Goal: Communication & Community: Answer question/provide support

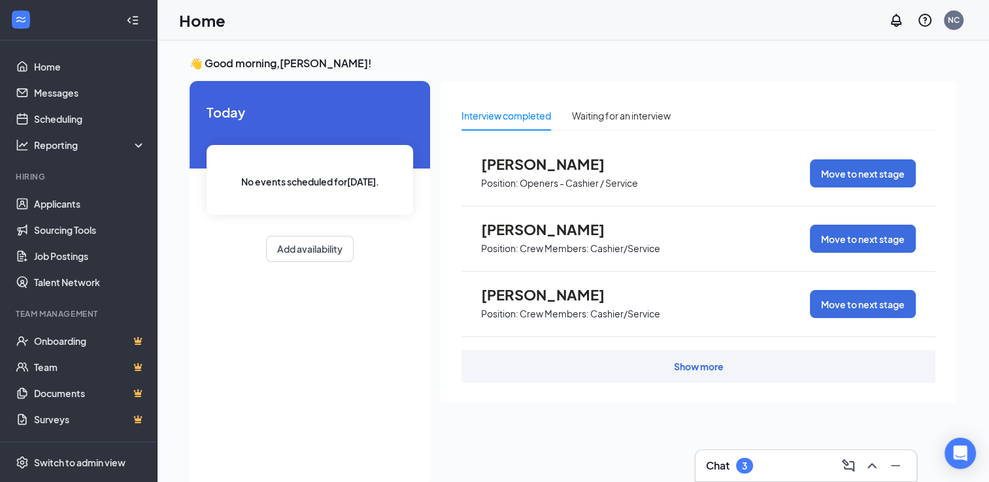
click at [748, 463] on div "3" at bounding box center [744, 466] width 17 height 16
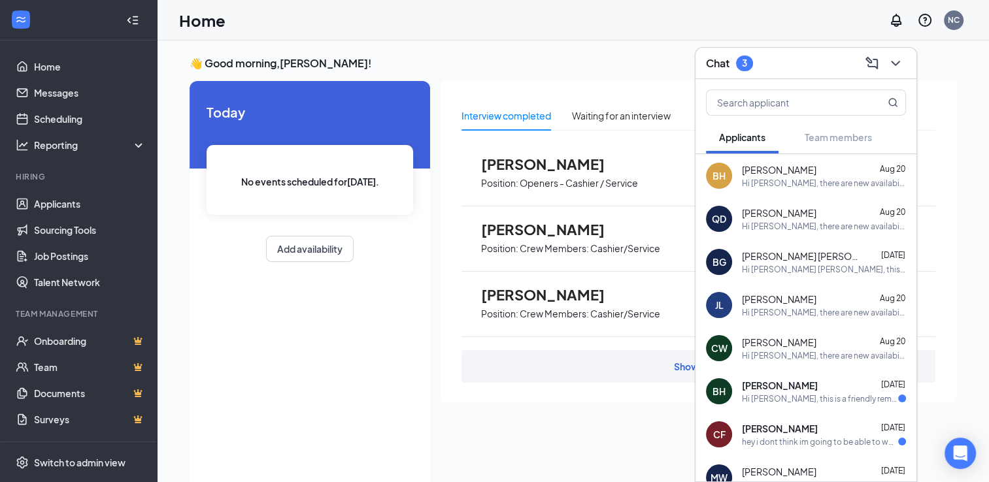
click at [823, 447] on div "hey i dont think im going to be able to workwith football and school starting s…" at bounding box center [820, 441] width 156 height 11
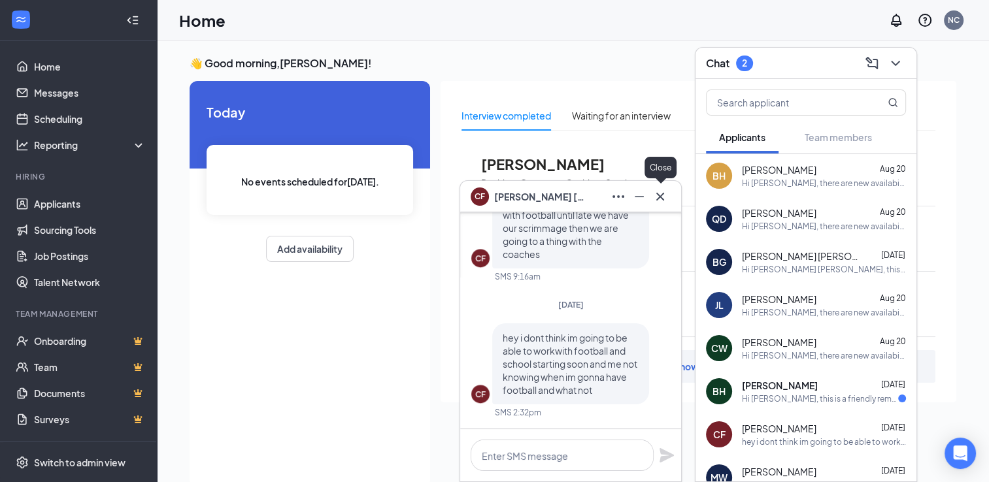
click at [659, 196] on icon "Cross" at bounding box center [660, 196] width 8 height 8
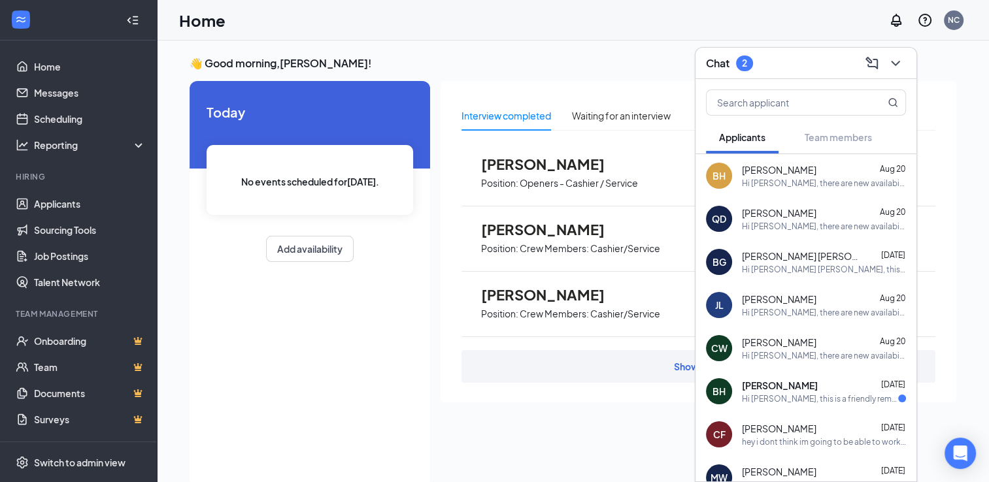
click at [830, 391] on div "[PERSON_NAME] [DATE]" at bounding box center [824, 385] width 164 height 13
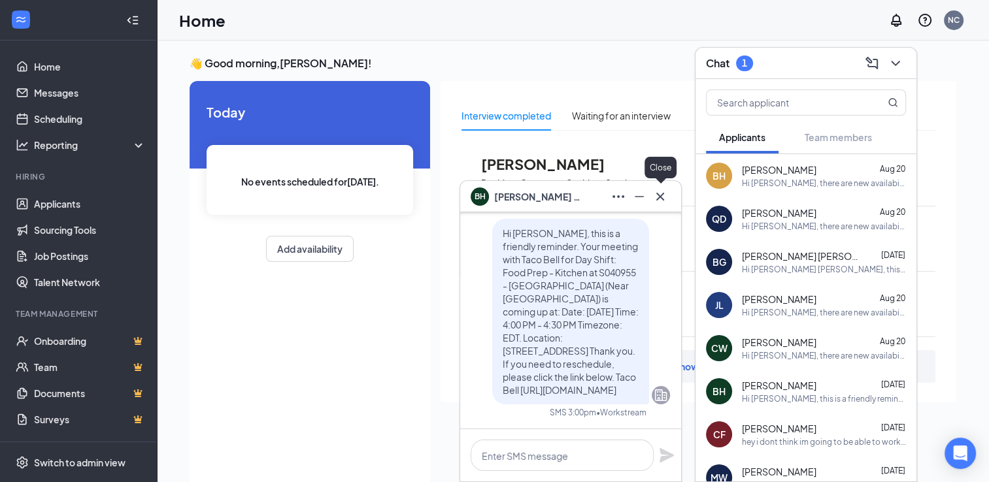
click at [662, 199] on icon "Cross" at bounding box center [660, 196] width 8 height 8
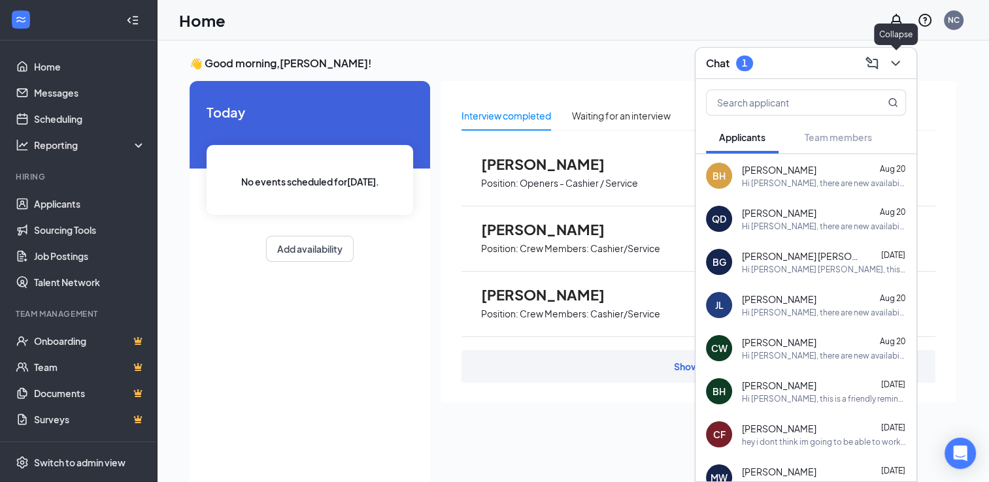
click at [900, 65] on icon "ChevronDown" at bounding box center [895, 64] width 16 height 16
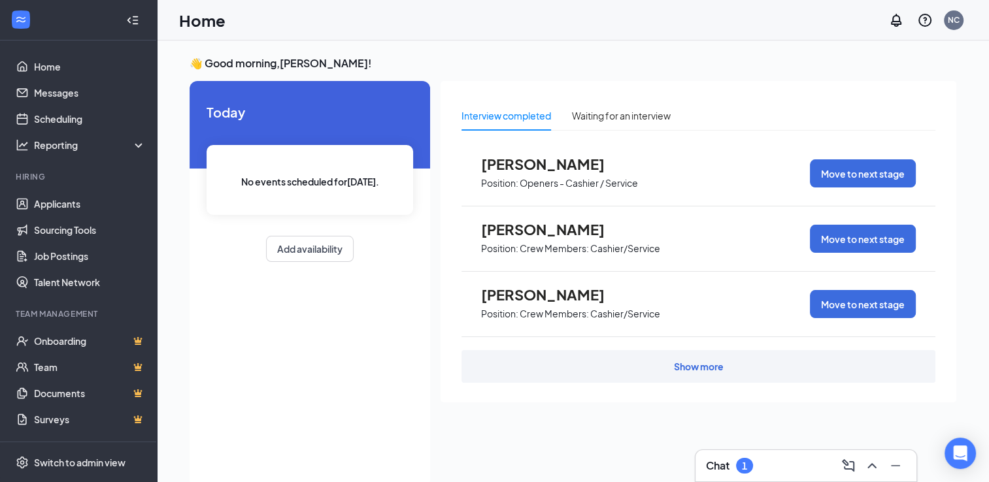
click at [801, 469] on div "Chat 1" at bounding box center [806, 465] width 200 height 21
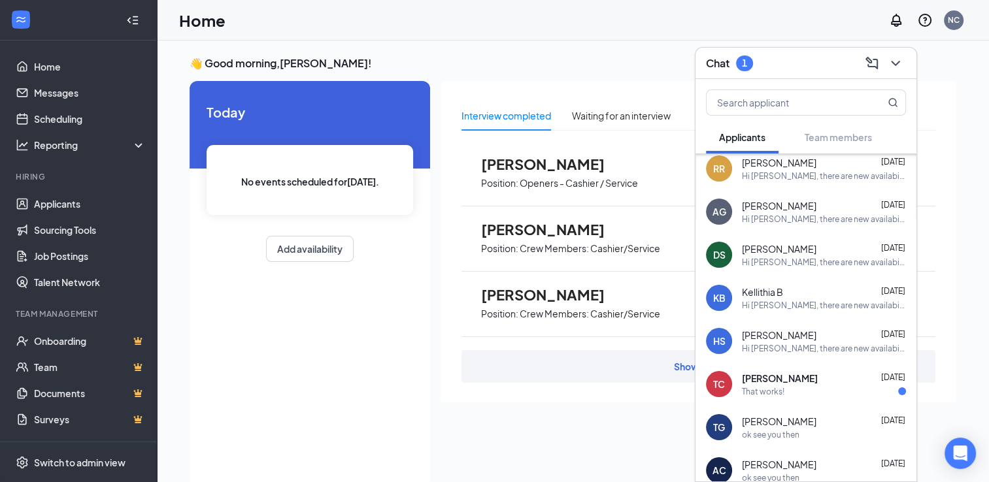
scroll to position [497, 0]
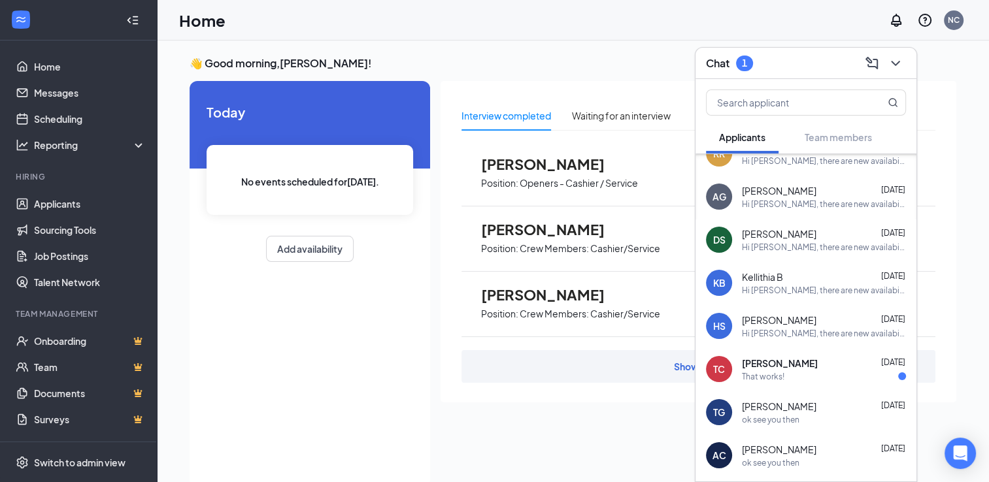
click at [802, 369] on div "[PERSON_NAME] [DATE]" at bounding box center [824, 363] width 164 height 13
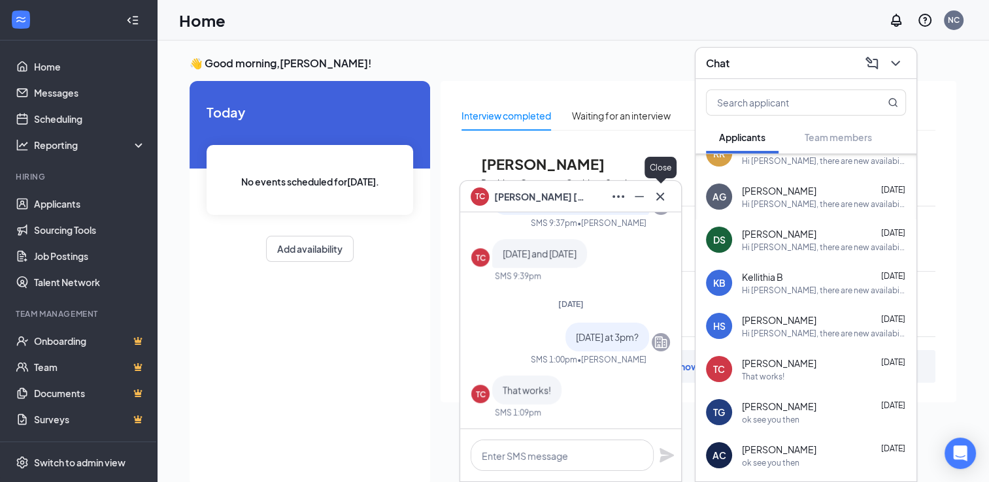
click at [651, 205] on div at bounding box center [659, 196] width 21 height 21
click at [661, 200] on icon "Cross" at bounding box center [660, 197] width 16 height 16
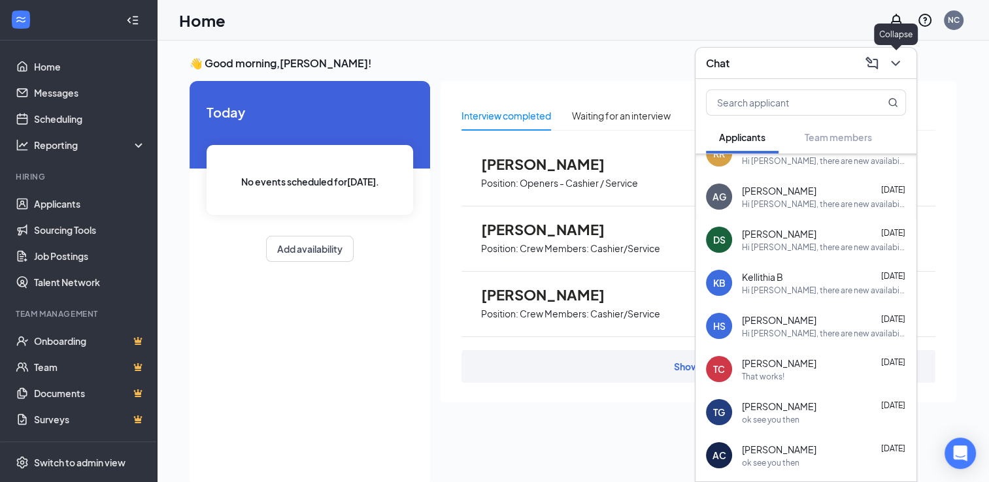
click at [899, 56] on icon "ChevronDown" at bounding box center [895, 64] width 16 height 16
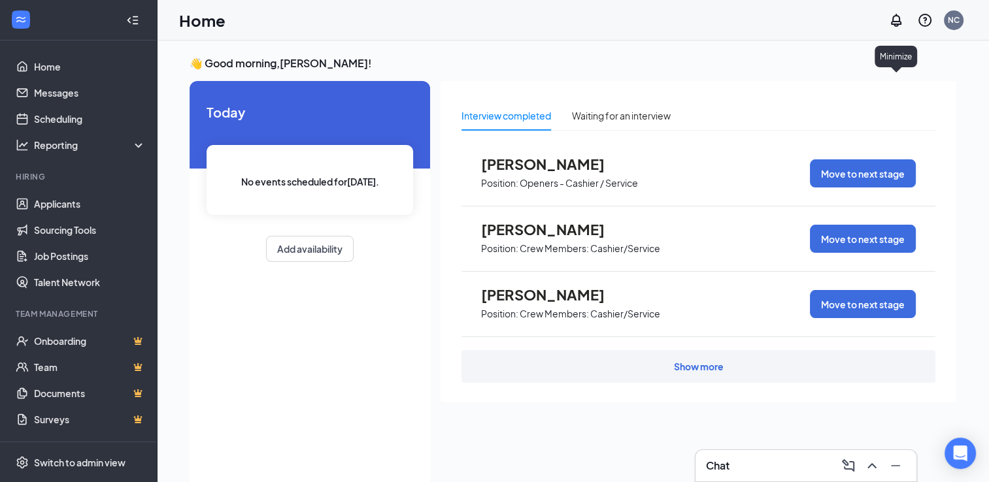
scroll to position [0, 0]
